Goal: Task Accomplishment & Management: Manage account settings

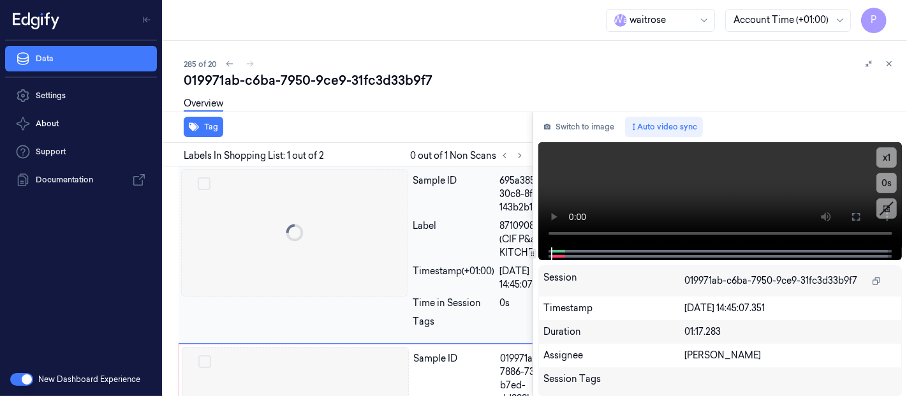
scroll to position [0, 8]
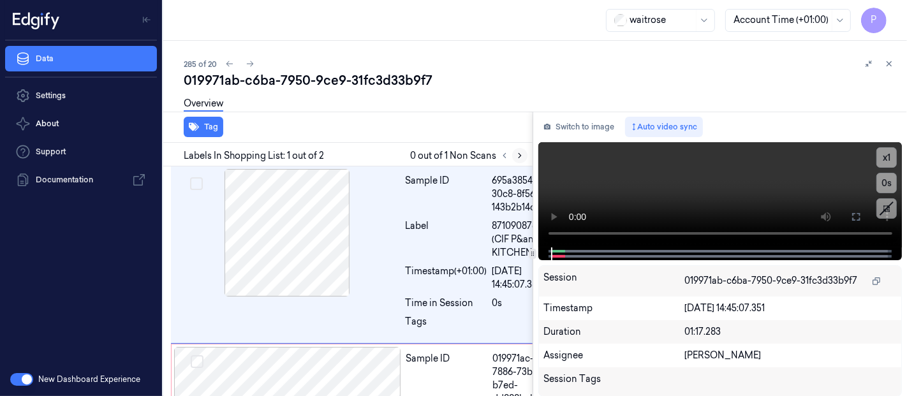
click at [519, 154] on icon at bounding box center [520, 155] width 9 height 9
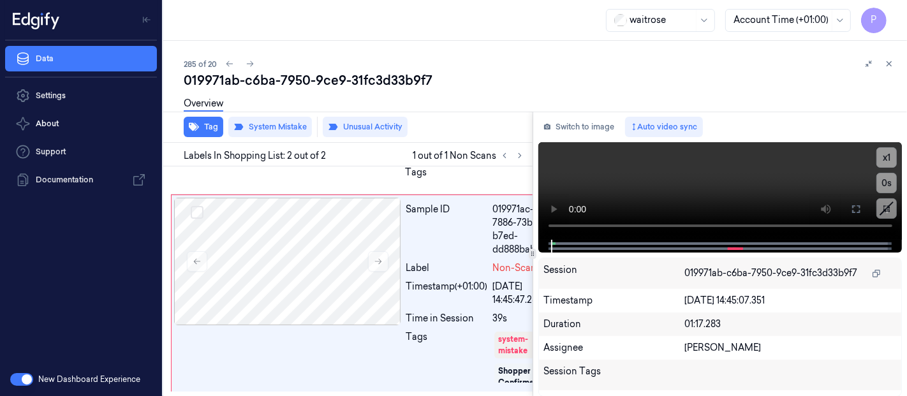
scroll to position [189, 8]
click at [519, 154] on icon at bounding box center [520, 155] width 9 height 9
drag, startPoint x: 530, startPoint y: 325, endPoint x: 526, endPoint y: 344, distance: 18.9
click at [528, 344] on div at bounding box center [530, 334] width 4 height 126
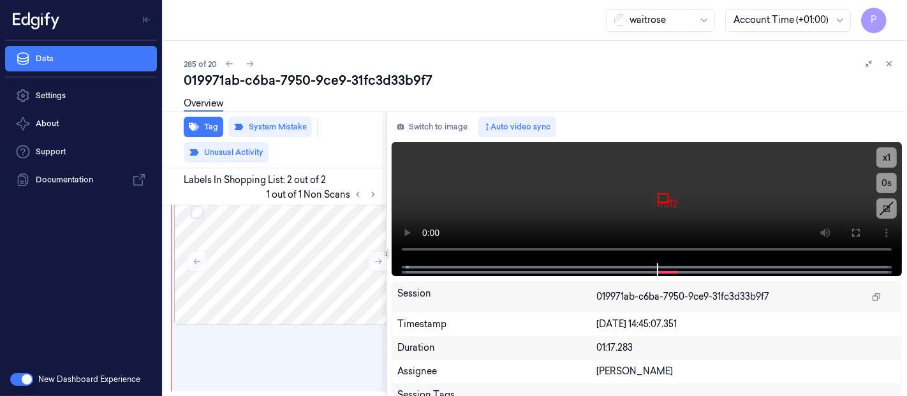
click at [387, 231] on div at bounding box center [386, 254] width 1 height 285
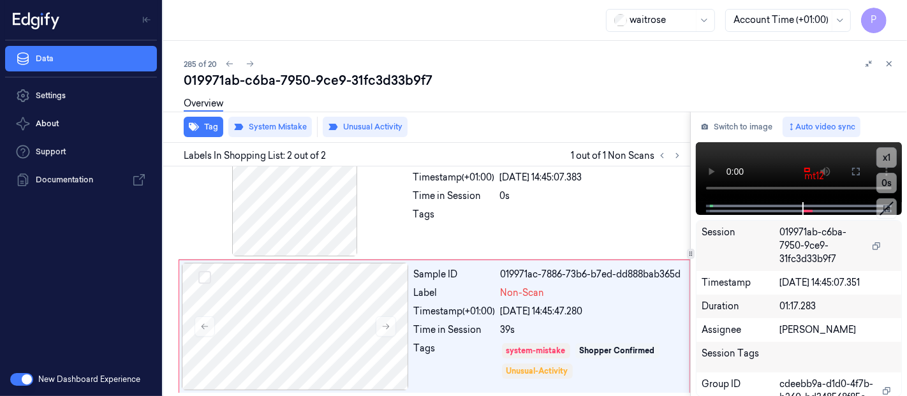
scroll to position [48, 0]
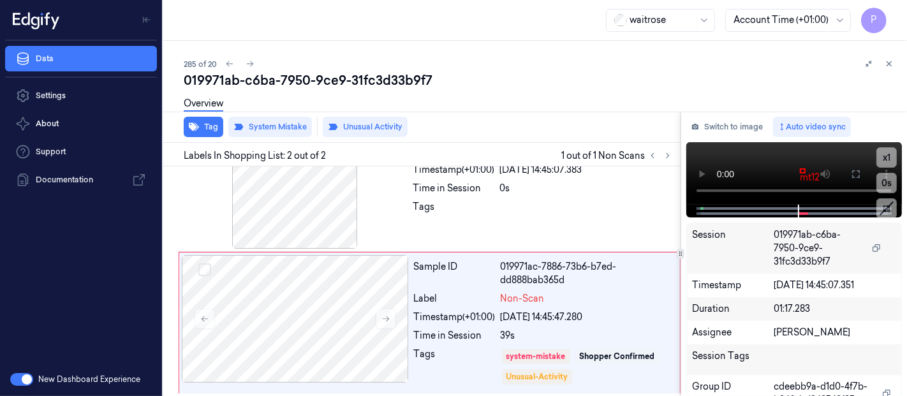
click at [682, 258] on div at bounding box center [681, 254] width 8 height 10
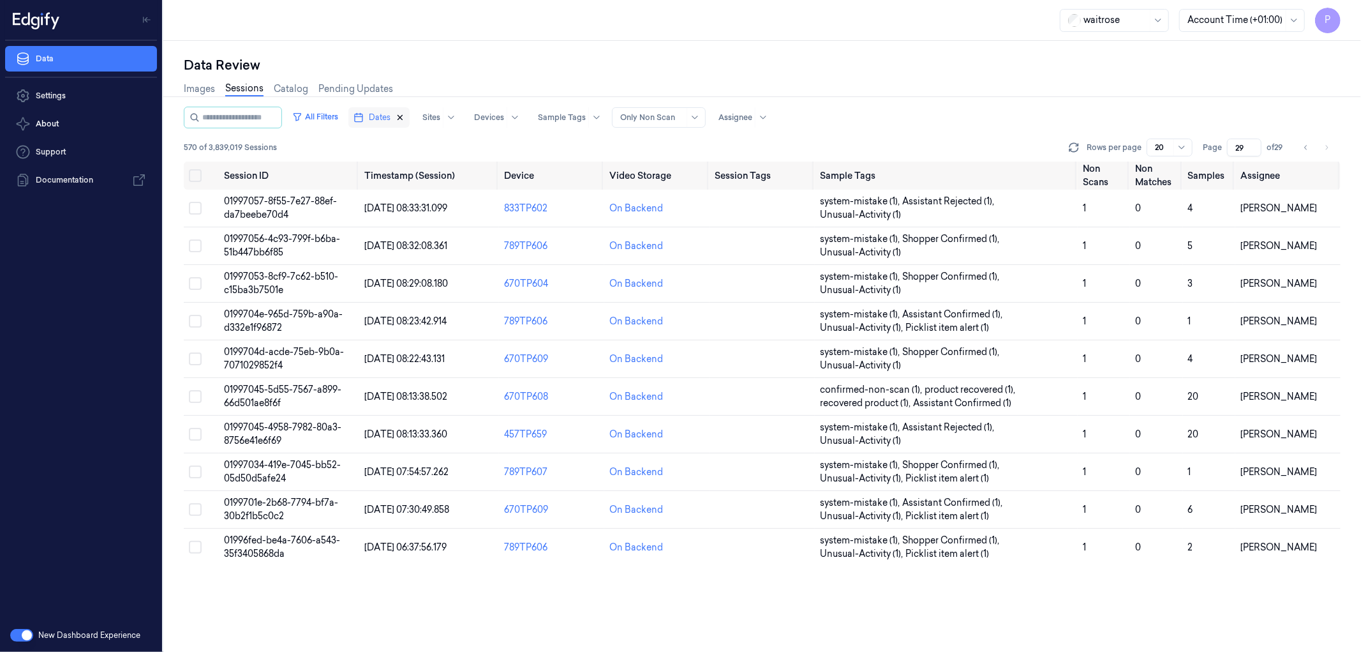
click at [403, 116] on icon "button" at bounding box center [400, 118] width 4 height 4
type input "1"
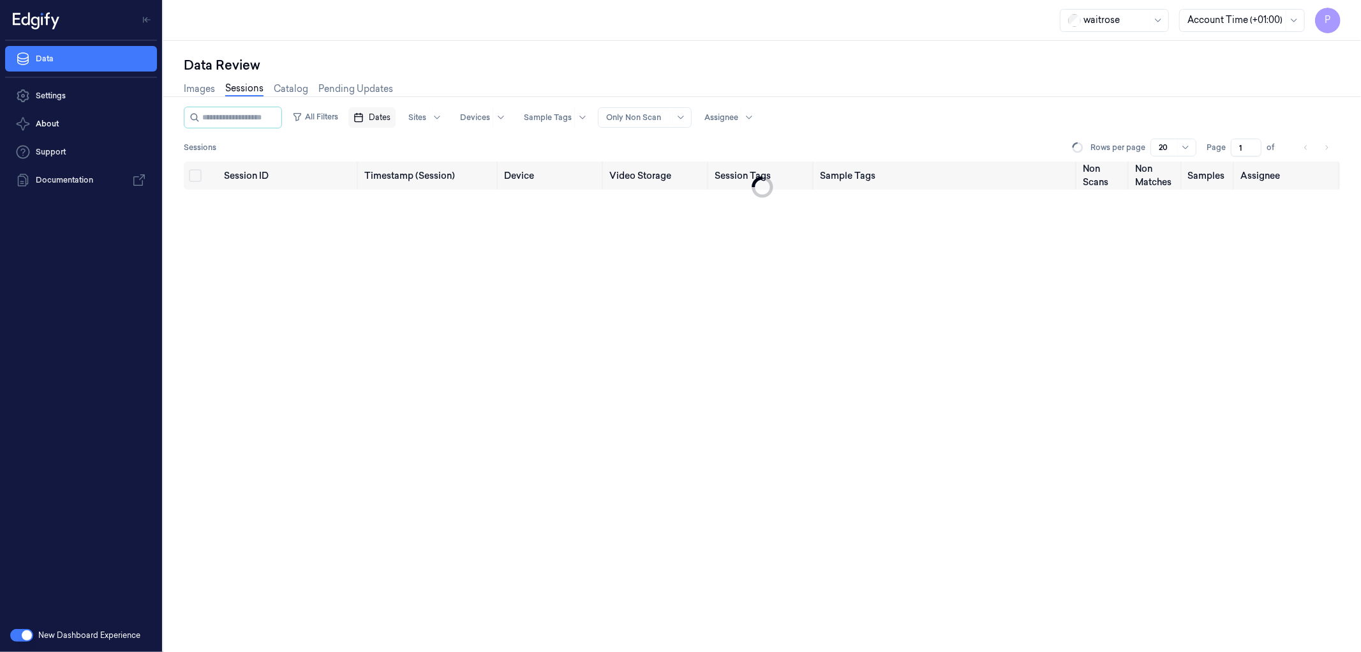
click at [391, 116] on span "Dates" at bounding box center [380, 117] width 22 height 11
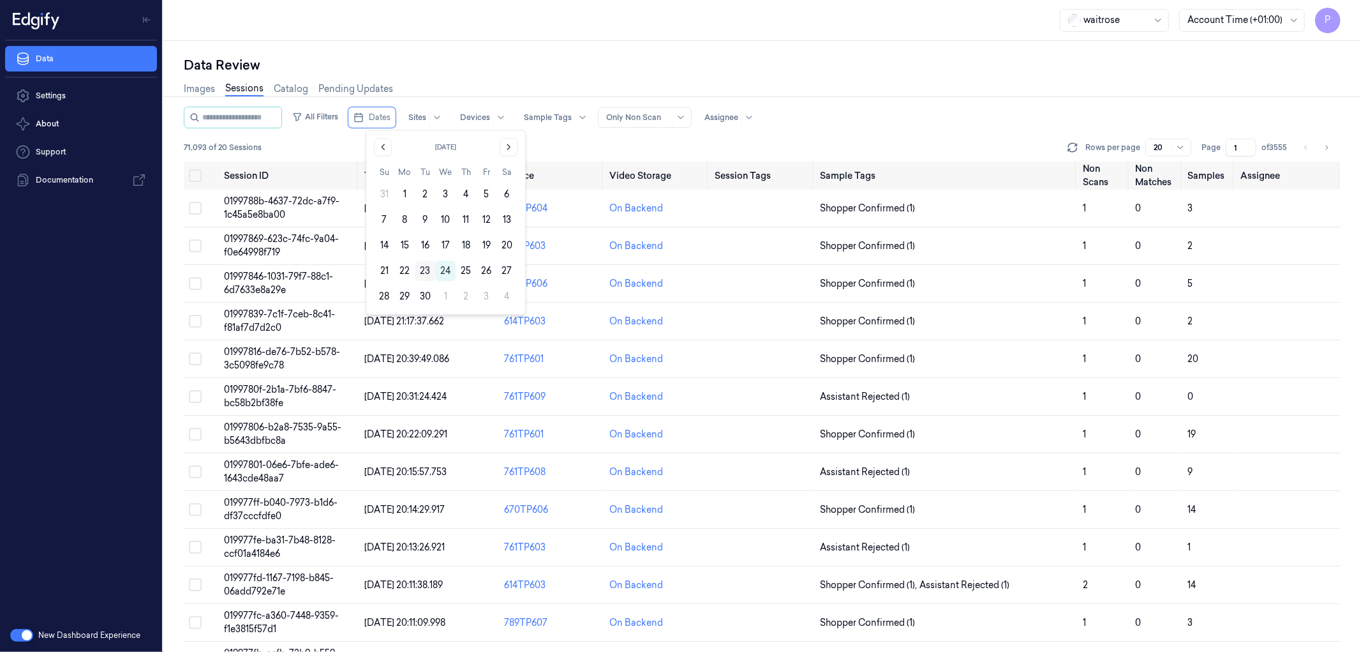
click at [428, 268] on button "23" at bounding box center [425, 270] width 20 height 20
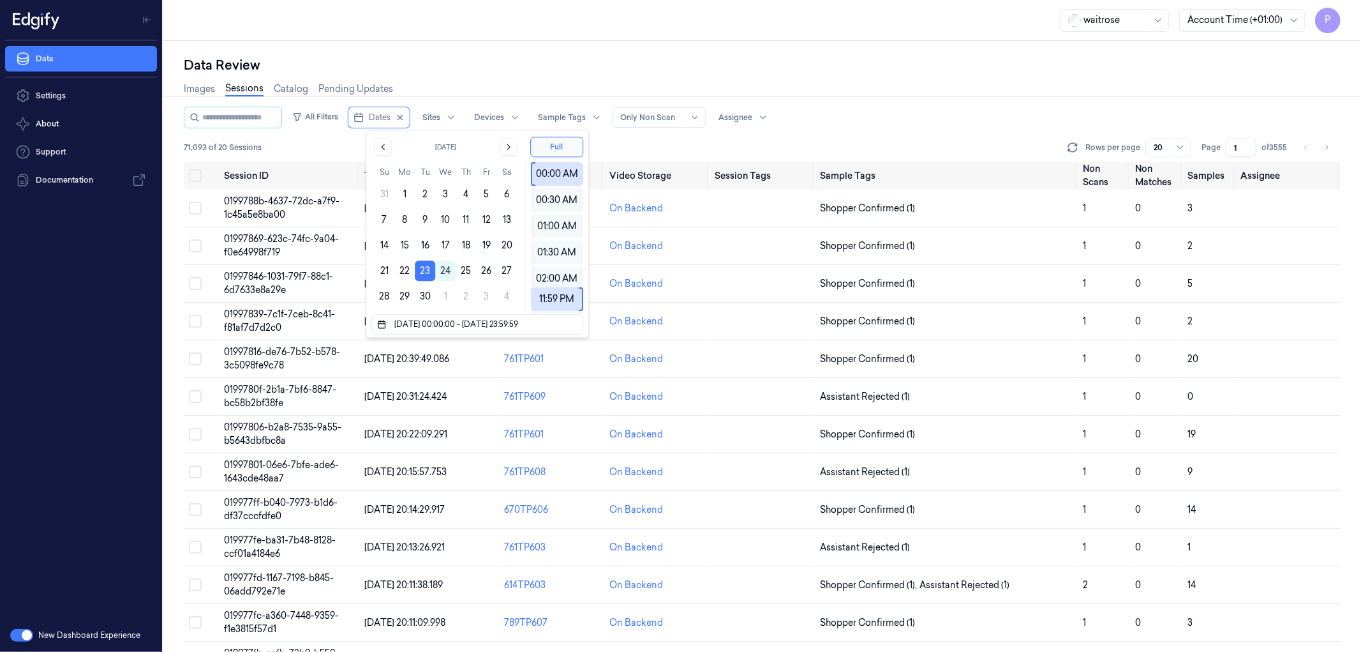
click at [588, 66] on div "Data Review" at bounding box center [762, 65] width 1157 height 18
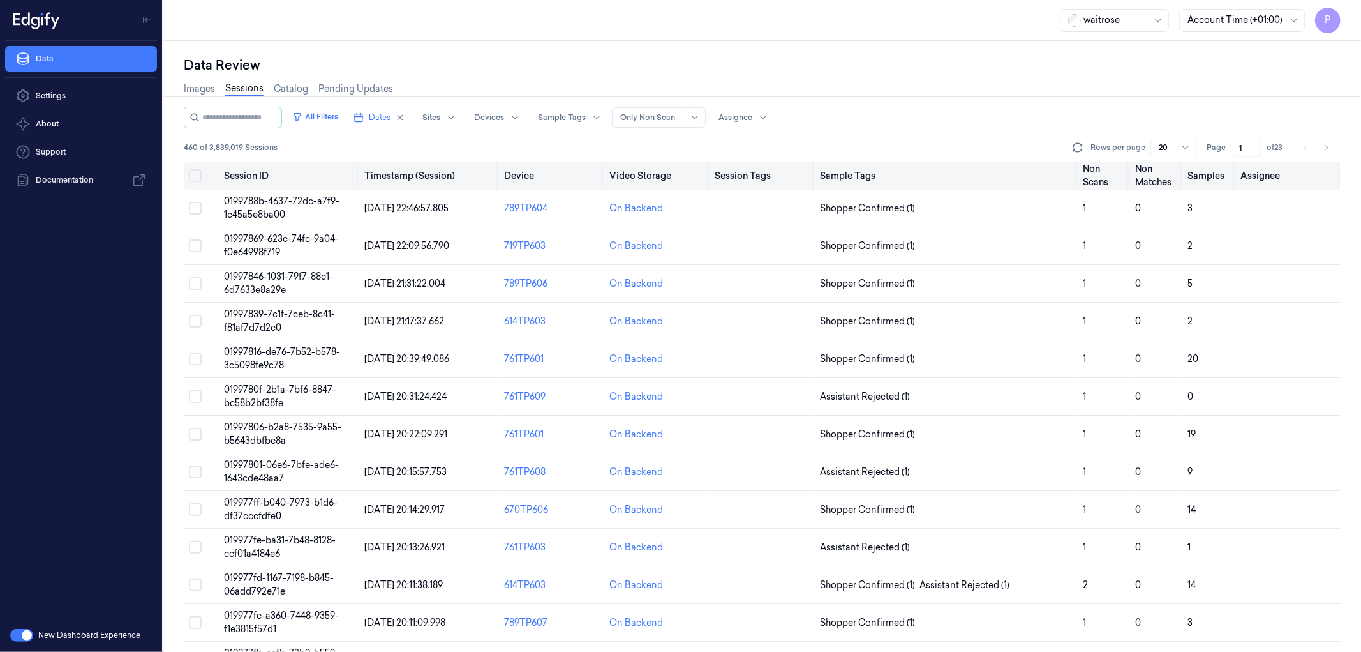
click at [193, 172] on button "Select all" at bounding box center [195, 175] width 13 height 13
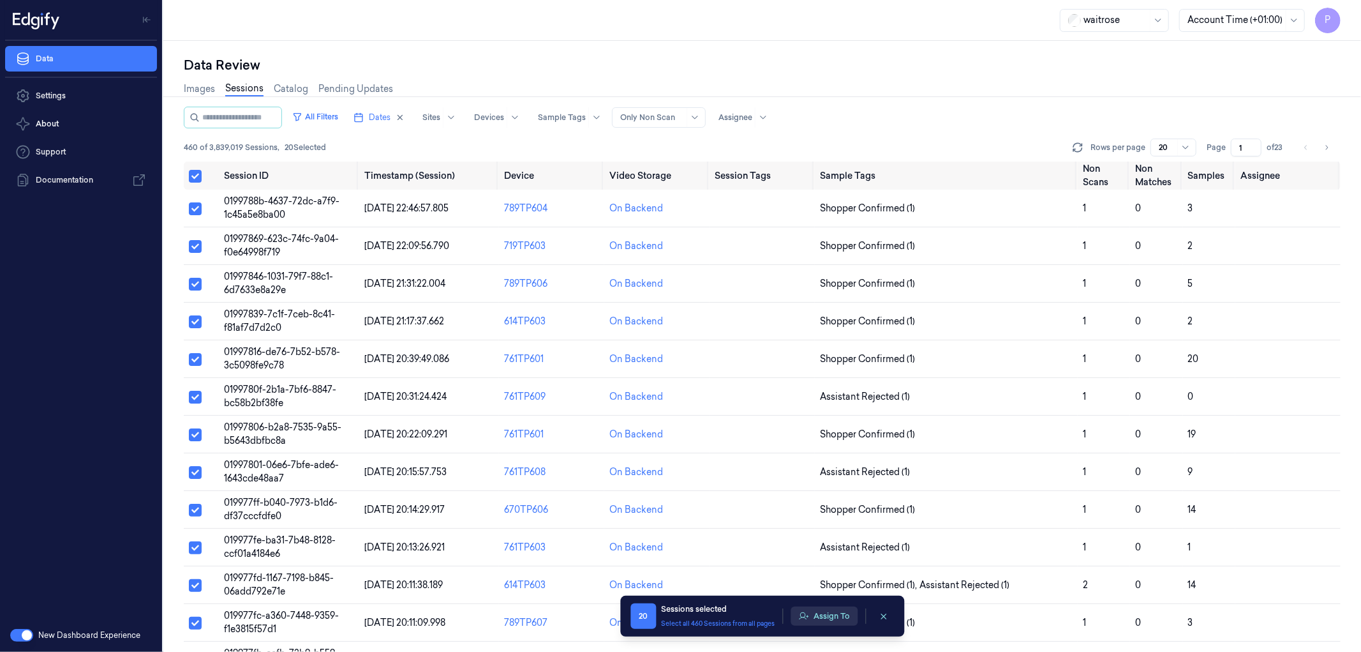
click at [837, 617] on button "Assign To" at bounding box center [824, 615] width 67 height 19
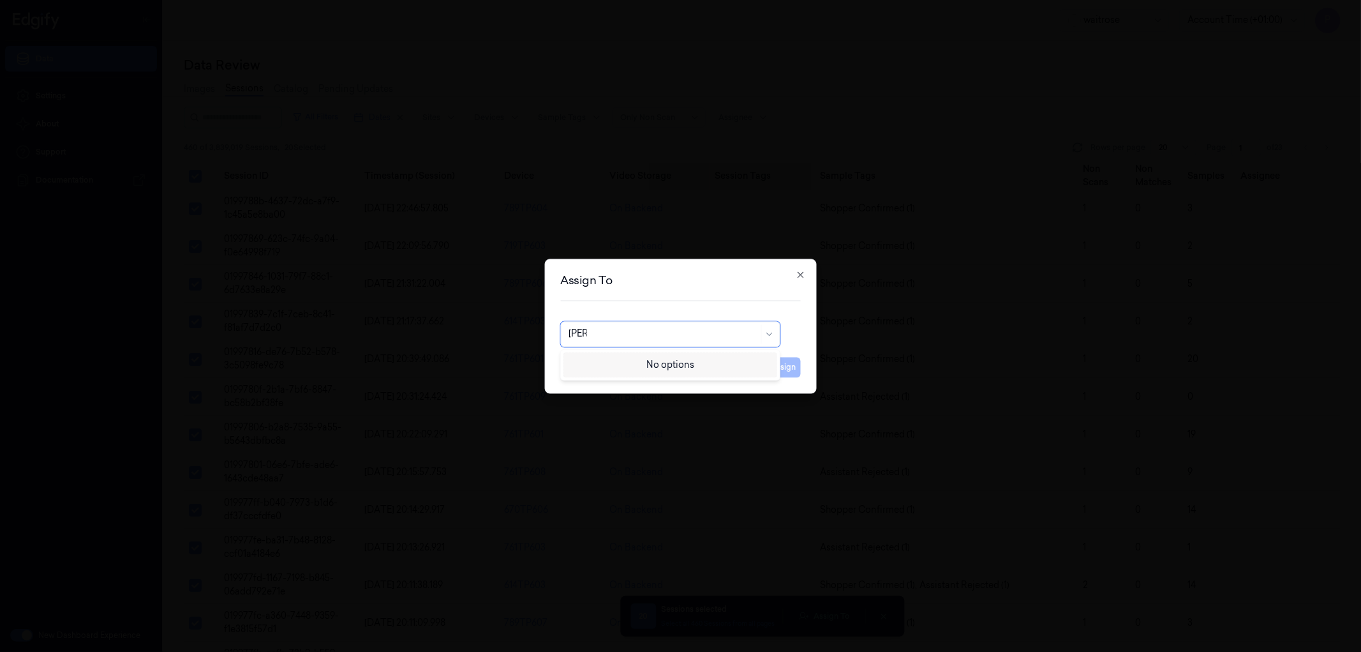
type input "an"
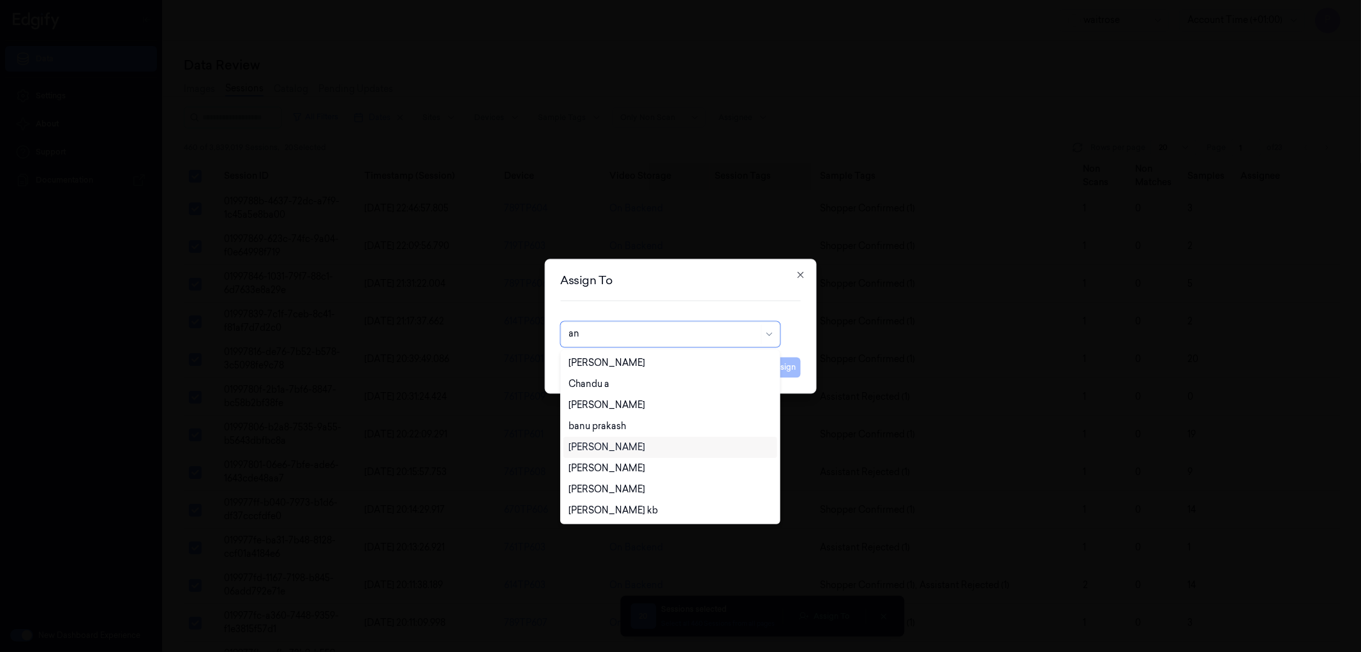
click at [662, 445] on div "[PERSON_NAME]" at bounding box center [670, 446] width 203 height 13
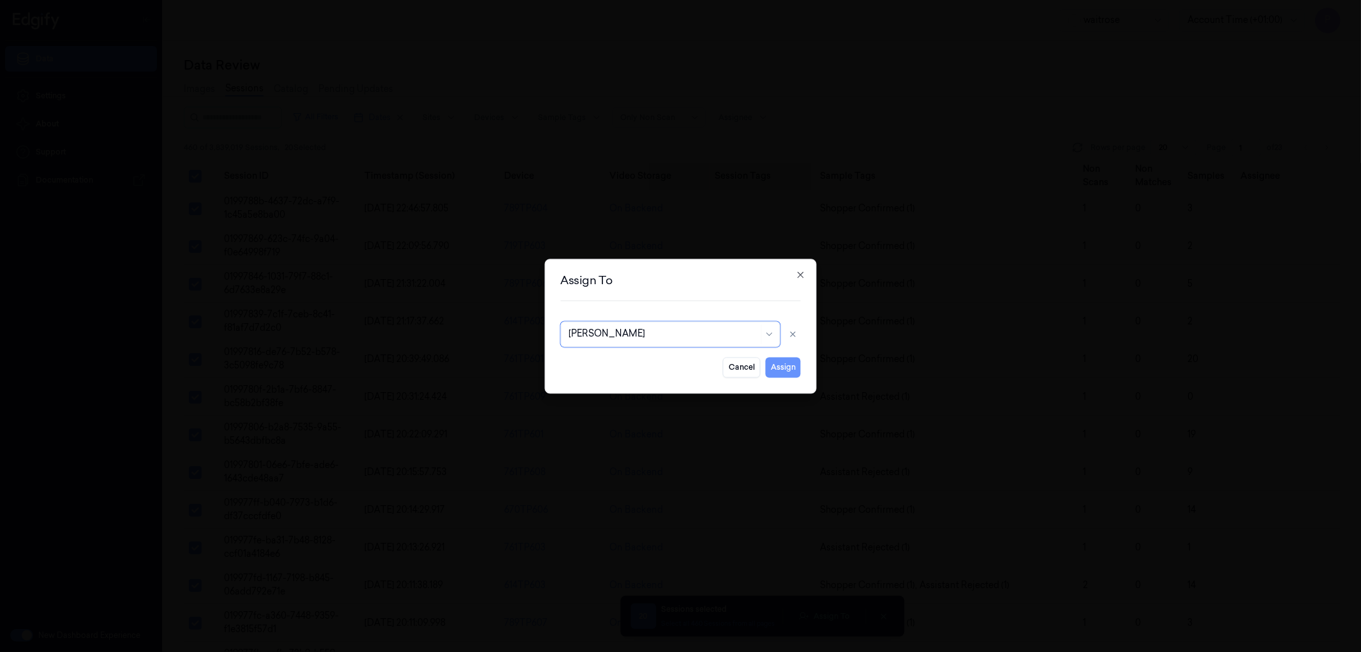
click at [782, 372] on button "Assign" at bounding box center [783, 367] width 35 height 20
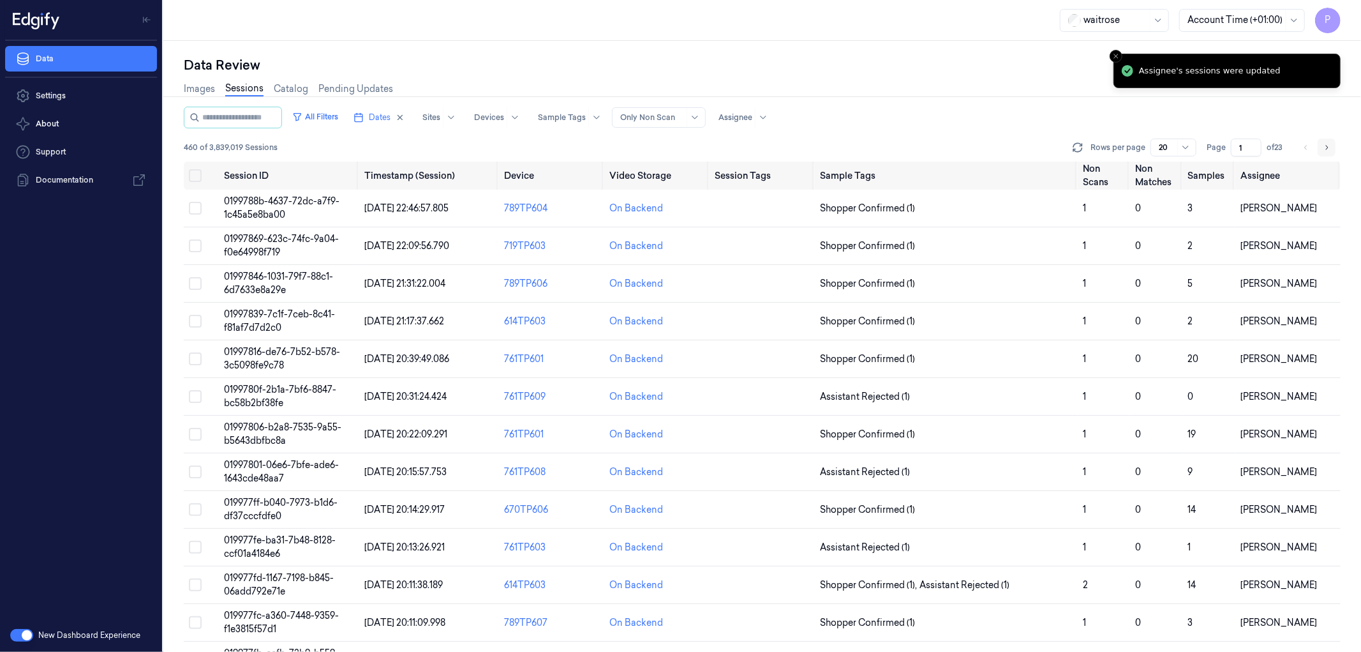
click at [1328, 149] on icon "Go to next page" at bounding box center [1327, 147] width 8 height 10
type input "2"
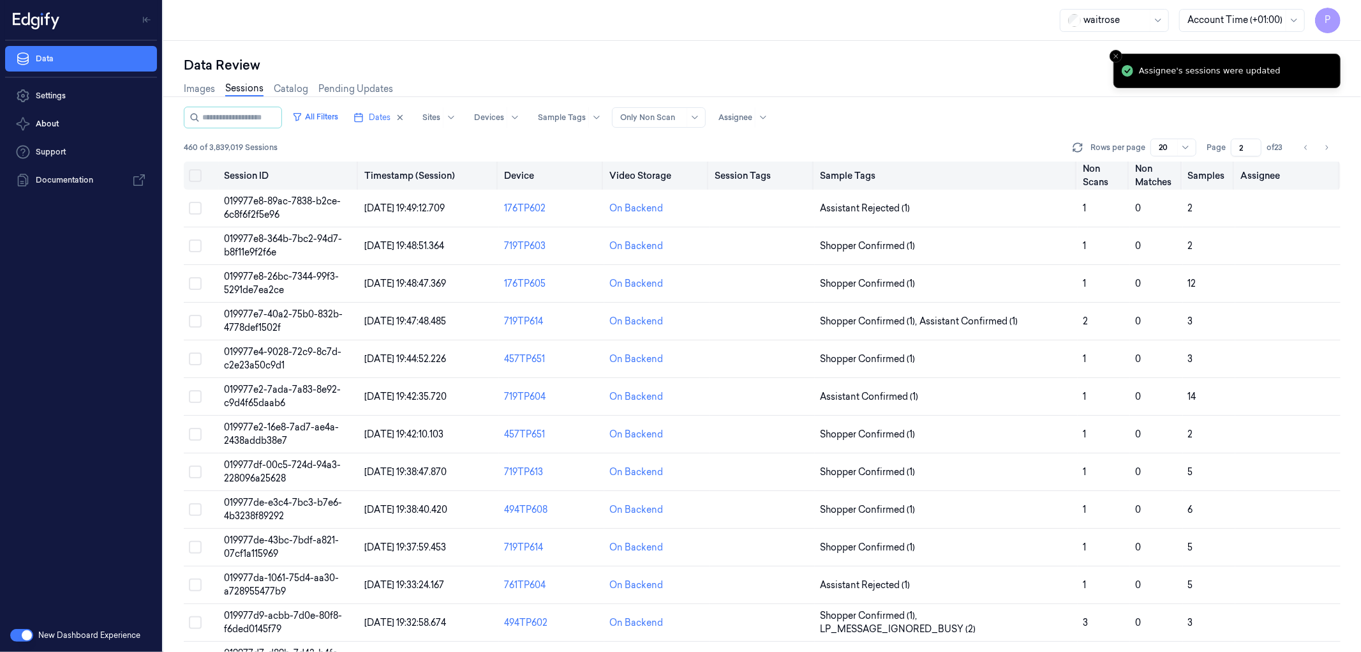
click at [201, 174] on button "Select all" at bounding box center [195, 175] width 13 height 13
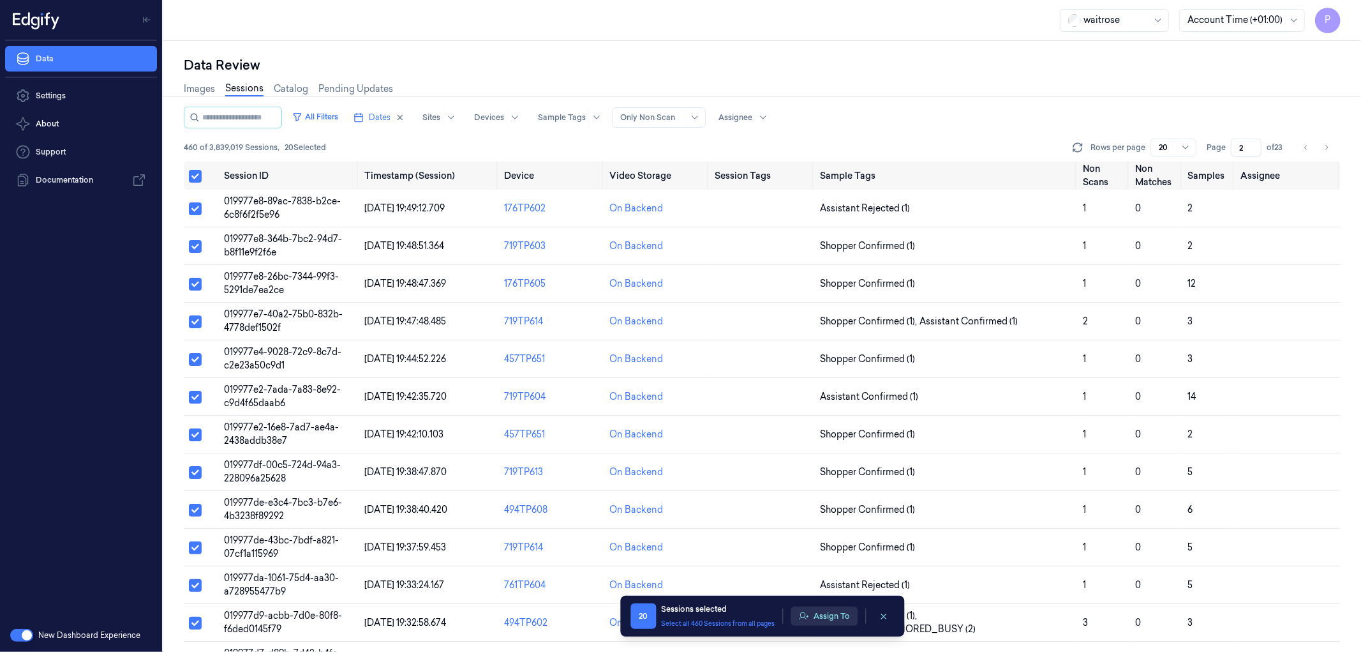
click at [807, 611] on icon "button" at bounding box center [803, 616] width 10 height 10
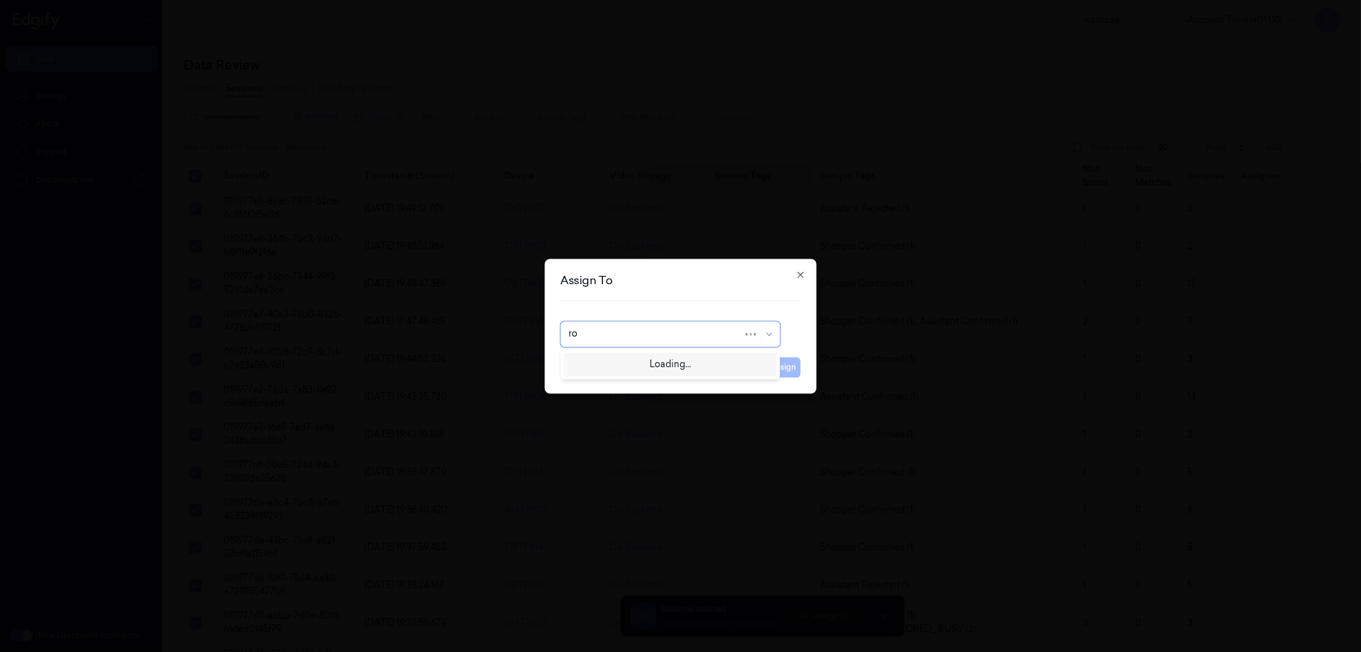
type input "roh"
click at [658, 364] on div "[PERSON_NAME]" at bounding box center [670, 362] width 203 height 13
click at [775, 362] on button "Assign" at bounding box center [783, 367] width 35 height 20
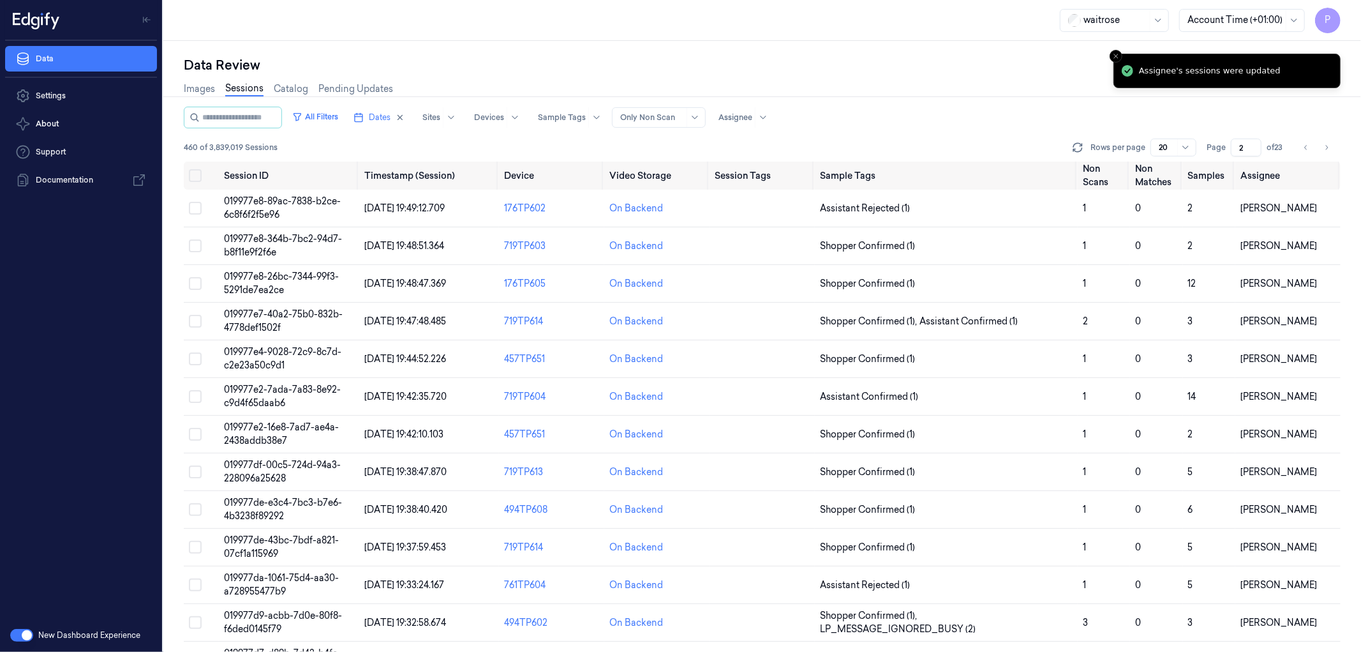
click at [973, 51] on div "Data Review Images Sessions Catalog Pending Updates All Filters Dates Sites Dev…" at bounding box center [762, 346] width 1198 height 611
